Goal: Find specific page/section: Find specific page/section

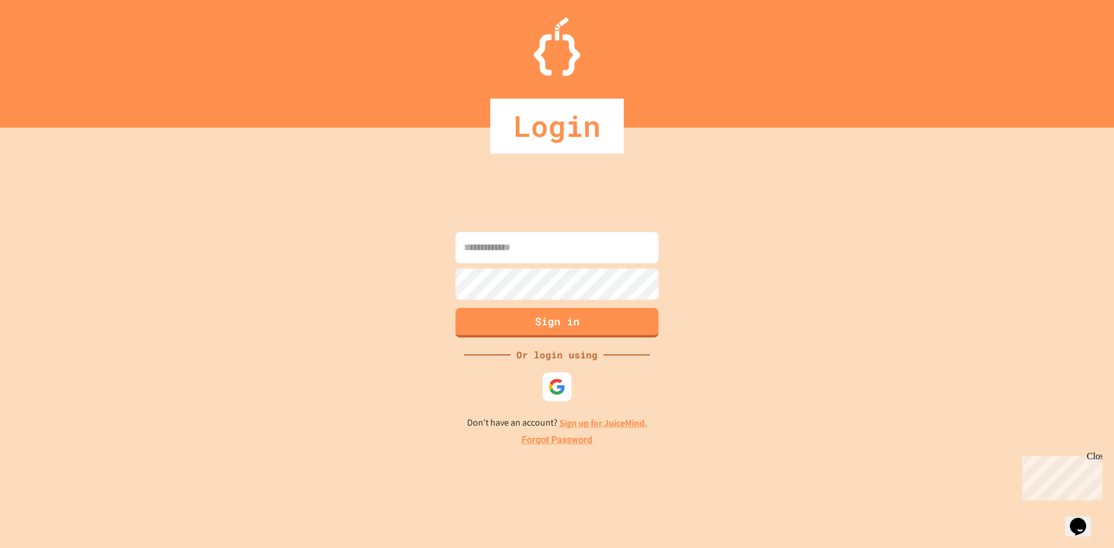
click at [608, 247] on input at bounding box center [556, 247] width 203 height 31
type input "**********"
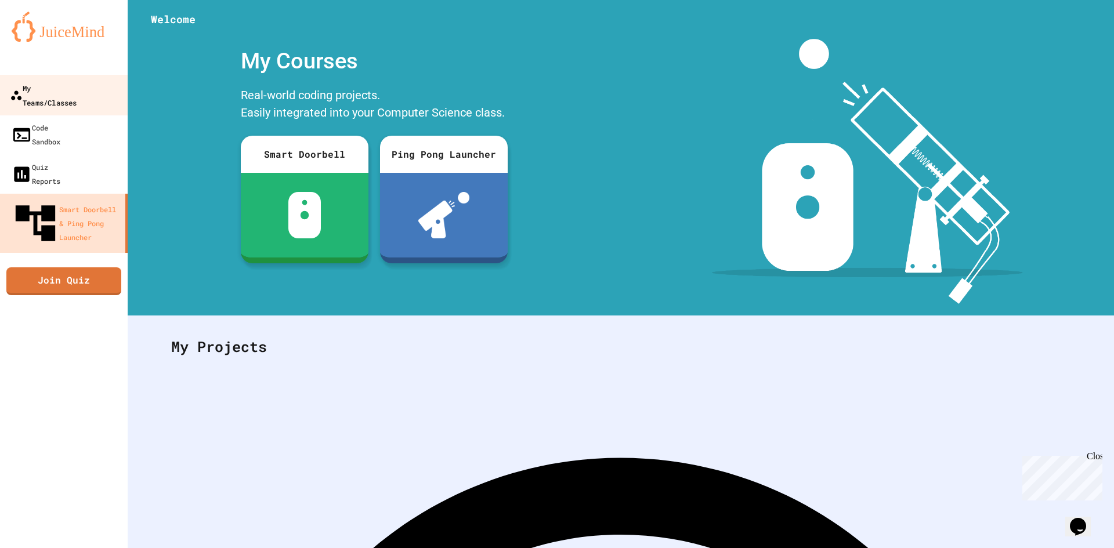
click at [77, 93] on div "My Teams/Classes" at bounding box center [43, 95] width 67 height 28
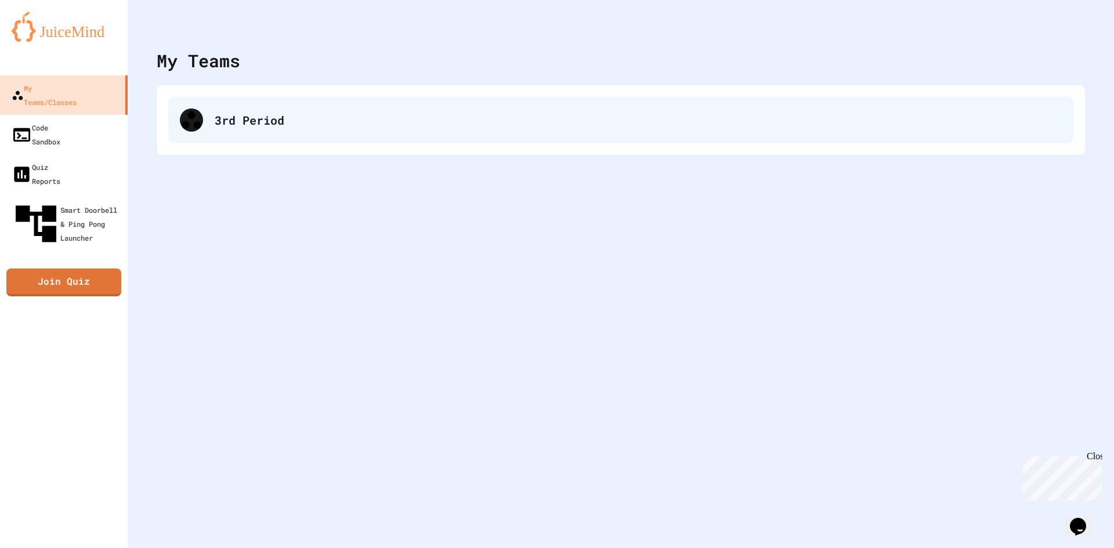
click at [434, 126] on div "3rd Period" at bounding box center [638, 119] width 847 height 17
